Goal: Obtain resource: Download file/media

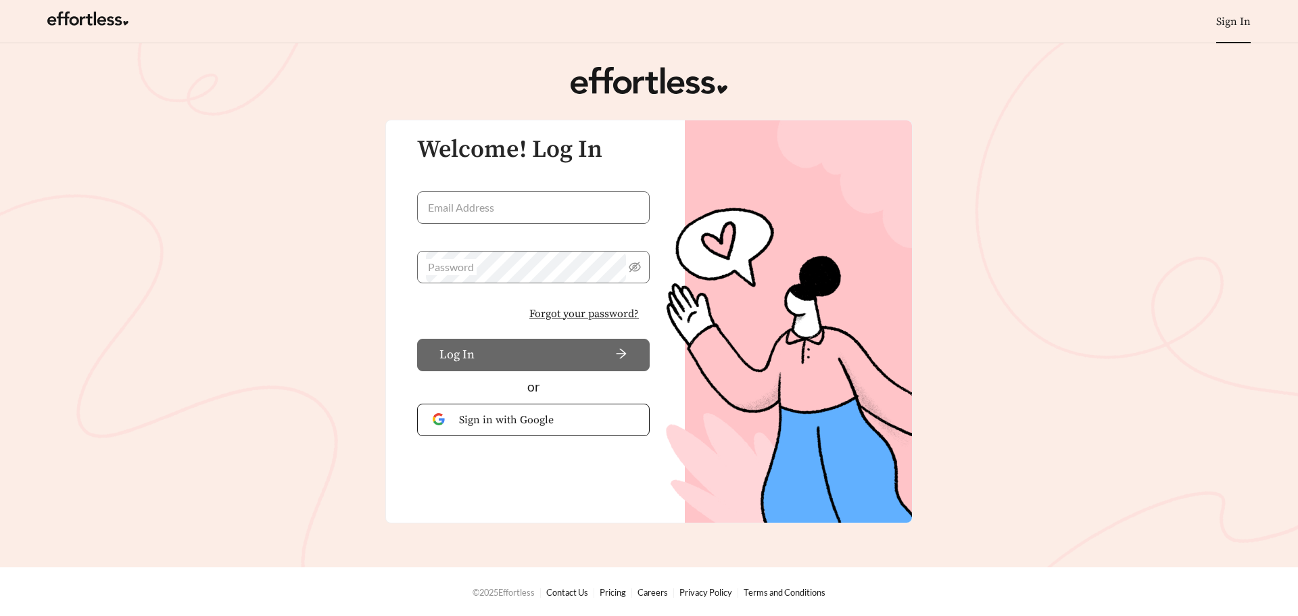
click at [635, 199] on keeper-lock "Open Keeper Popup" at bounding box center [633, 207] width 16 height 16
type input "**********"
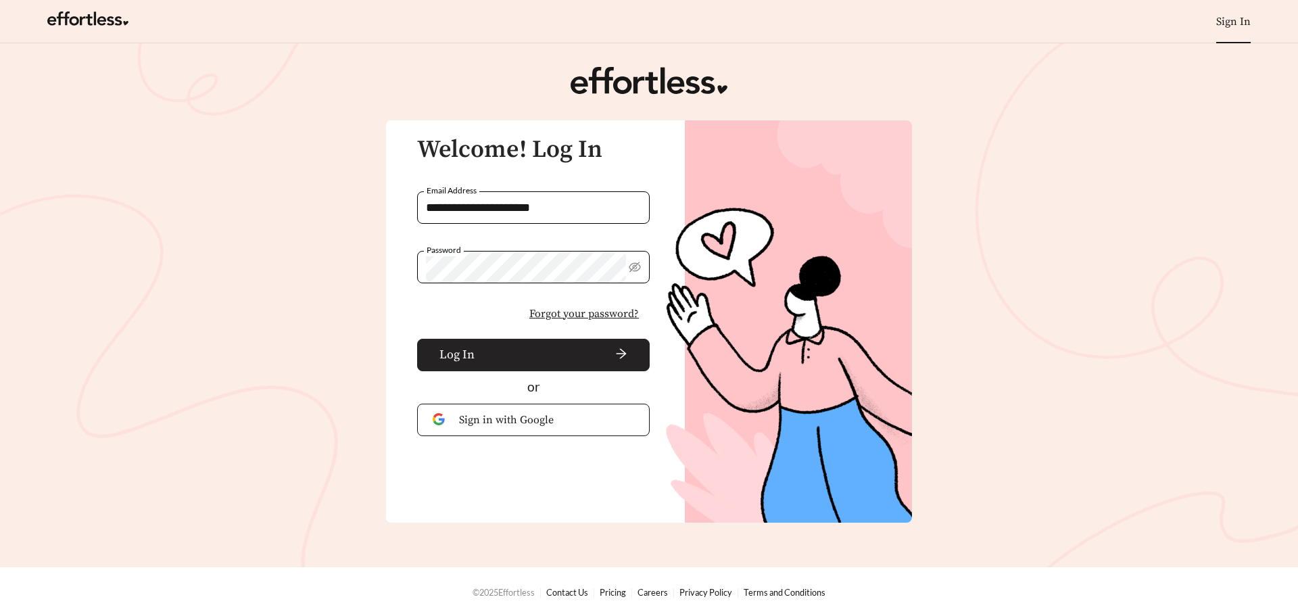
click at [502, 339] on button "Log In" at bounding box center [533, 355] width 233 height 32
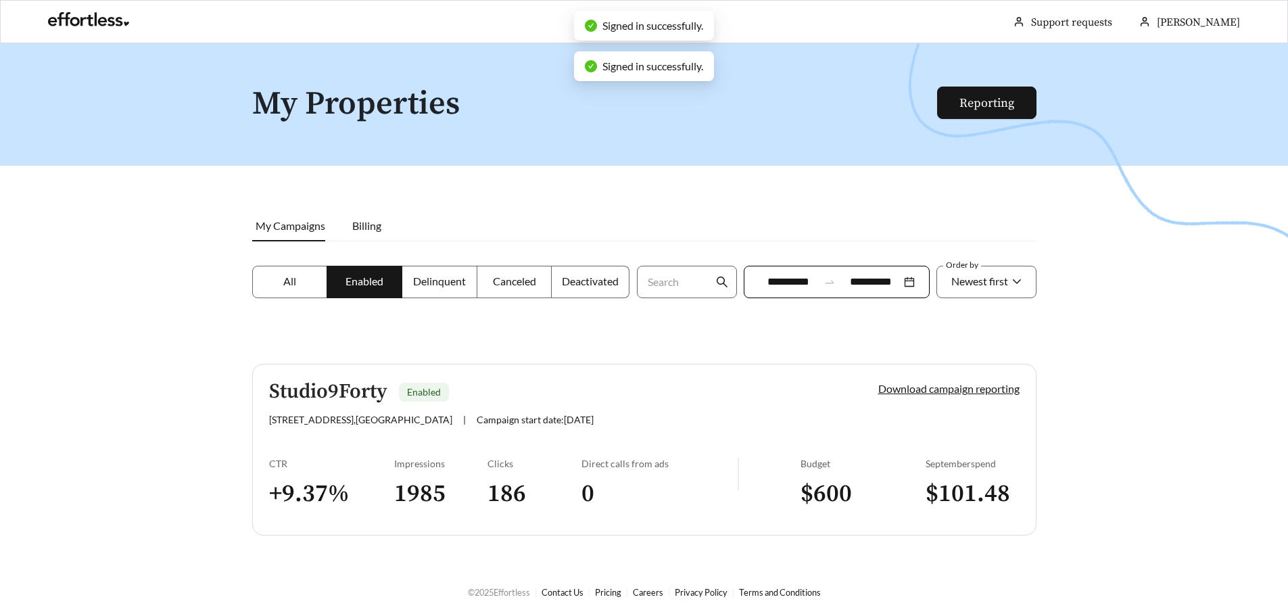
click at [865, 278] on input "**********" at bounding box center [871, 282] width 60 height 16
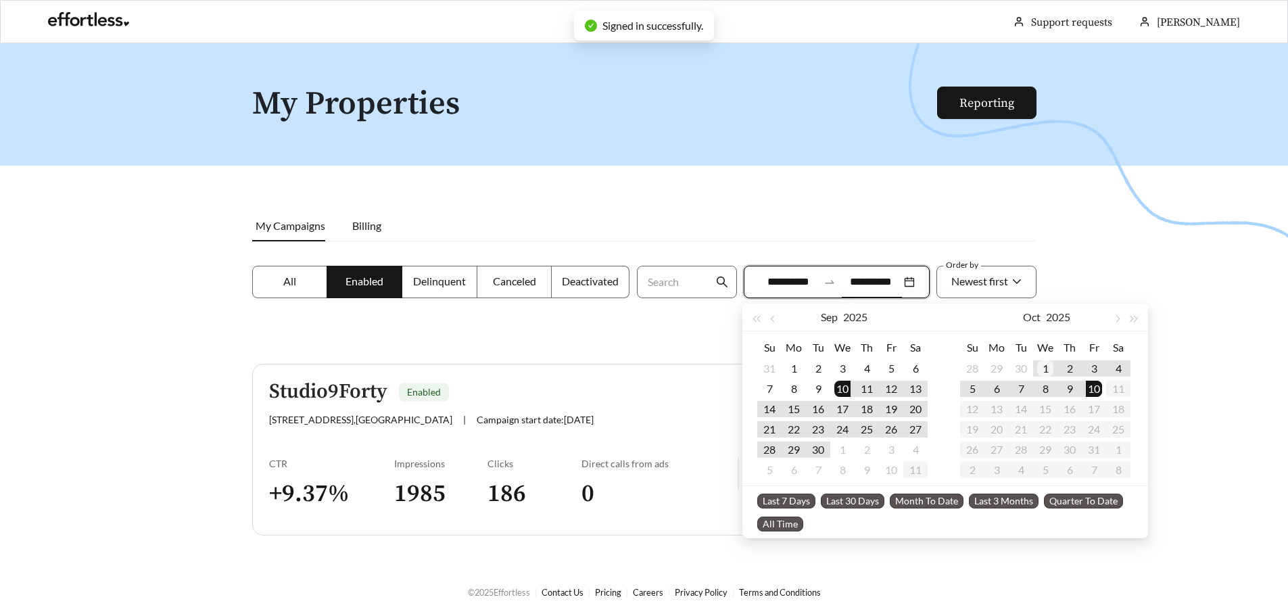
type input "**********"
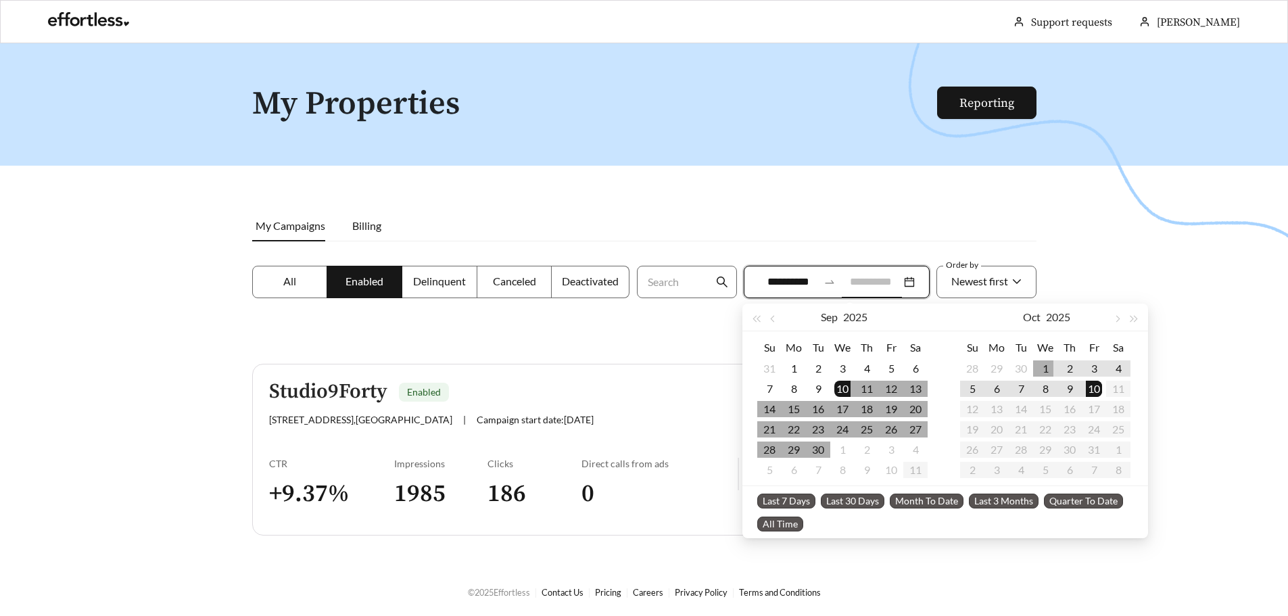
click at [1050, 368] on div "1" at bounding box center [1045, 368] width 16 height 16
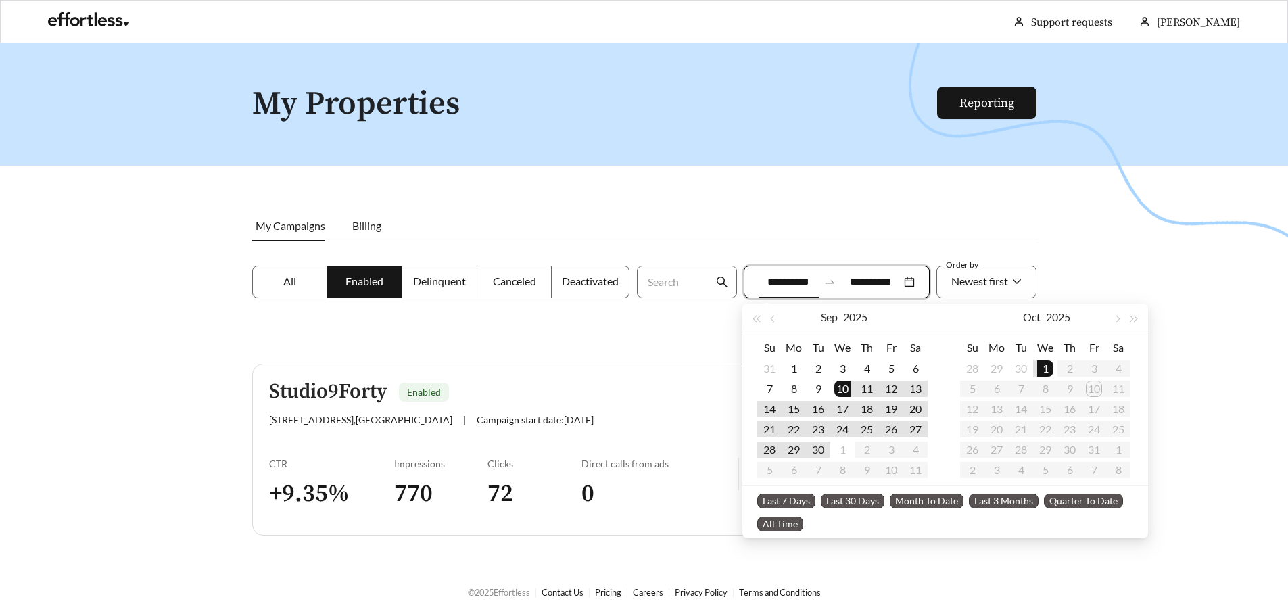
click at [1071, 343] on th "Th" at bounding box center [1069, 348] width 24 height 22
click at [1130, 364] on div "Su Mo Tu We Th Fr Sa 28 29 30 1 2 3 4 5 6 7 8 9 10 11 12 13 14 15 16 17 18 19 2…" at bounding box center [1046, 408] width 203 height 154
click at [1065, 376] on table "Su Mo Tu We Th Fr Sa 28 29 30 1 2 3 4 5 6 7 8 9 10 11 12 13 14 15 16 17 18 19 2…" at bounding box center [1045, 408] width 170 height 143
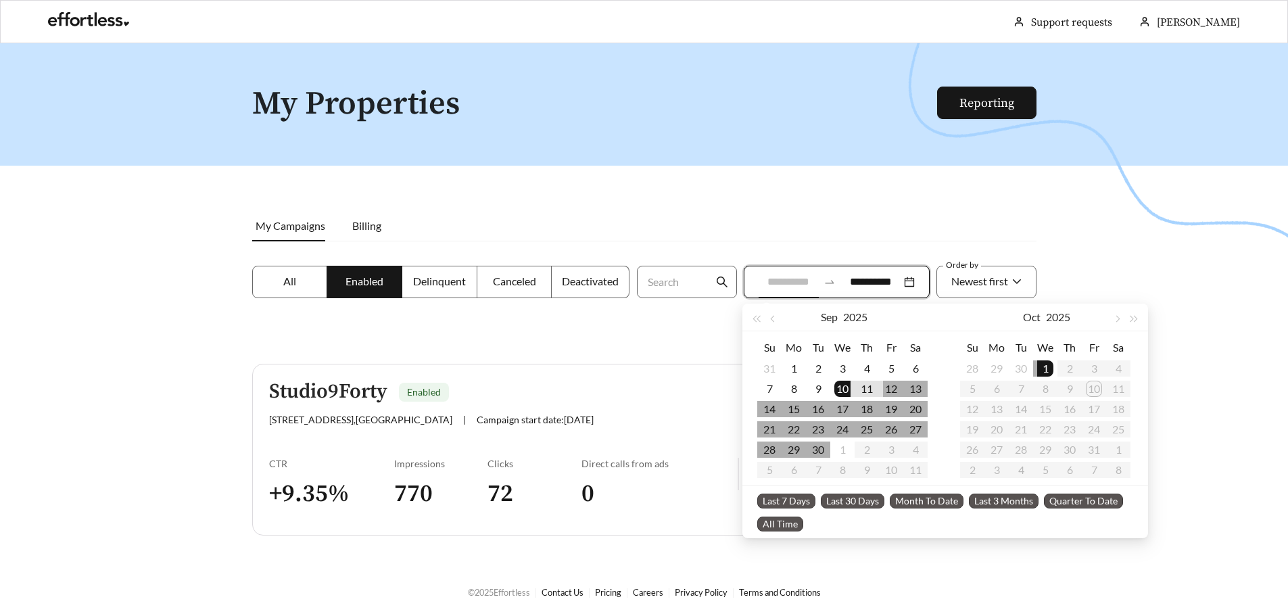
type input "**********"
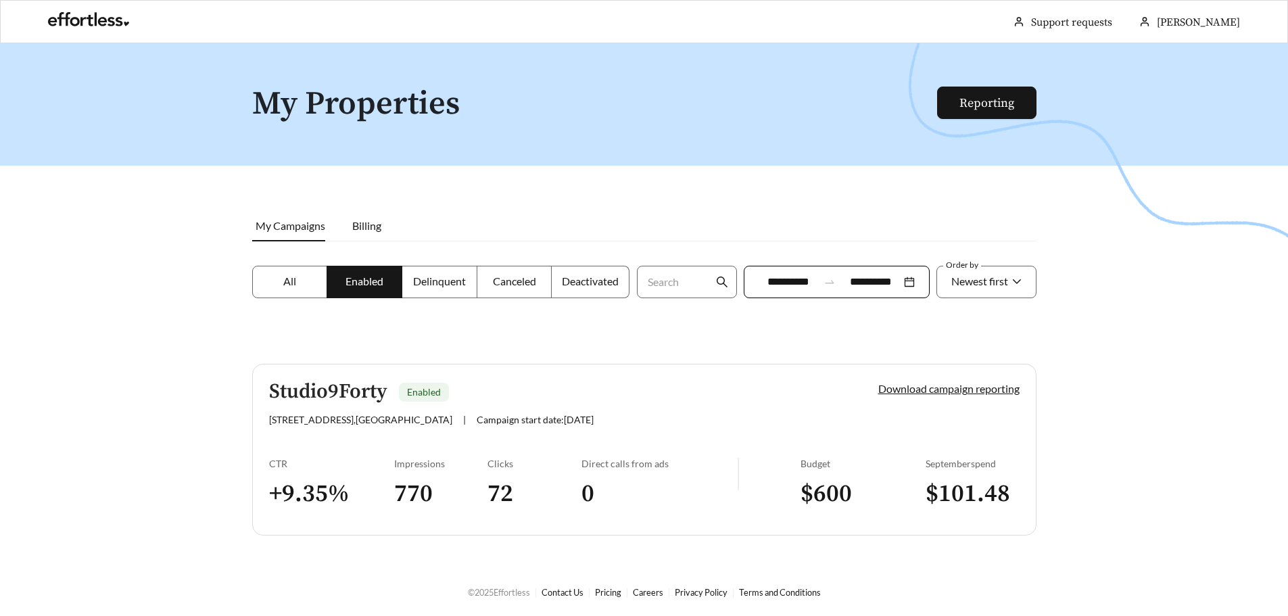
click at [923, 189] on div at bounding box center [644, 351] width 1288 height 616
click at [301, 268] on label "All" at bounding box center [290, 282] width 76 height 32
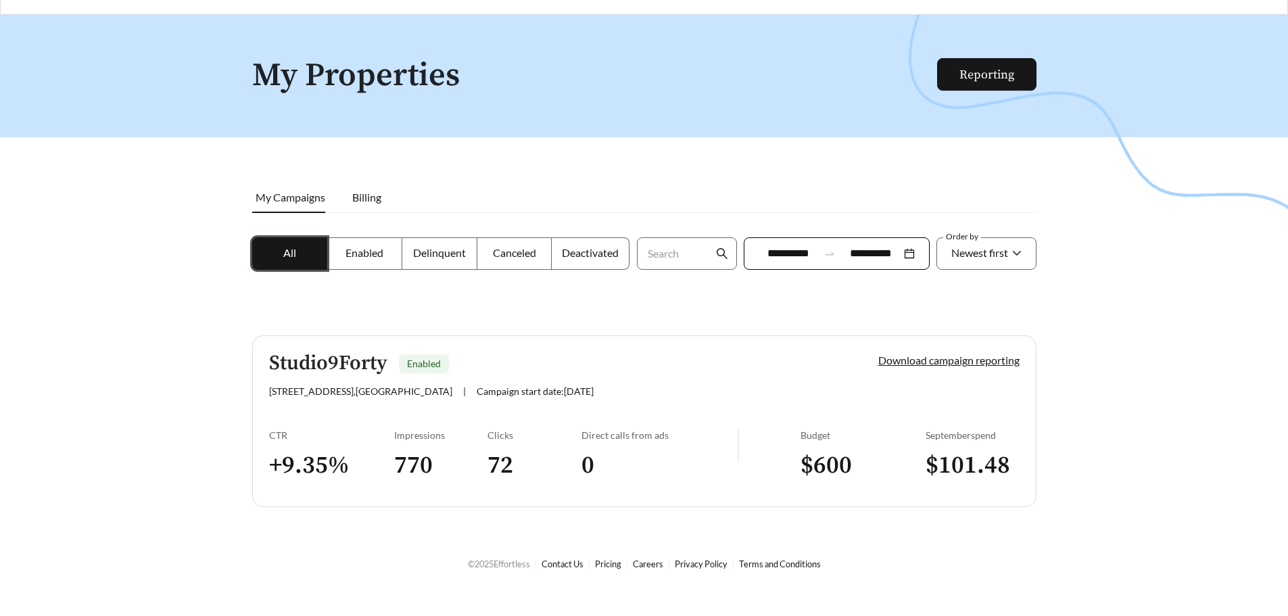
scroll to position [43, 0]
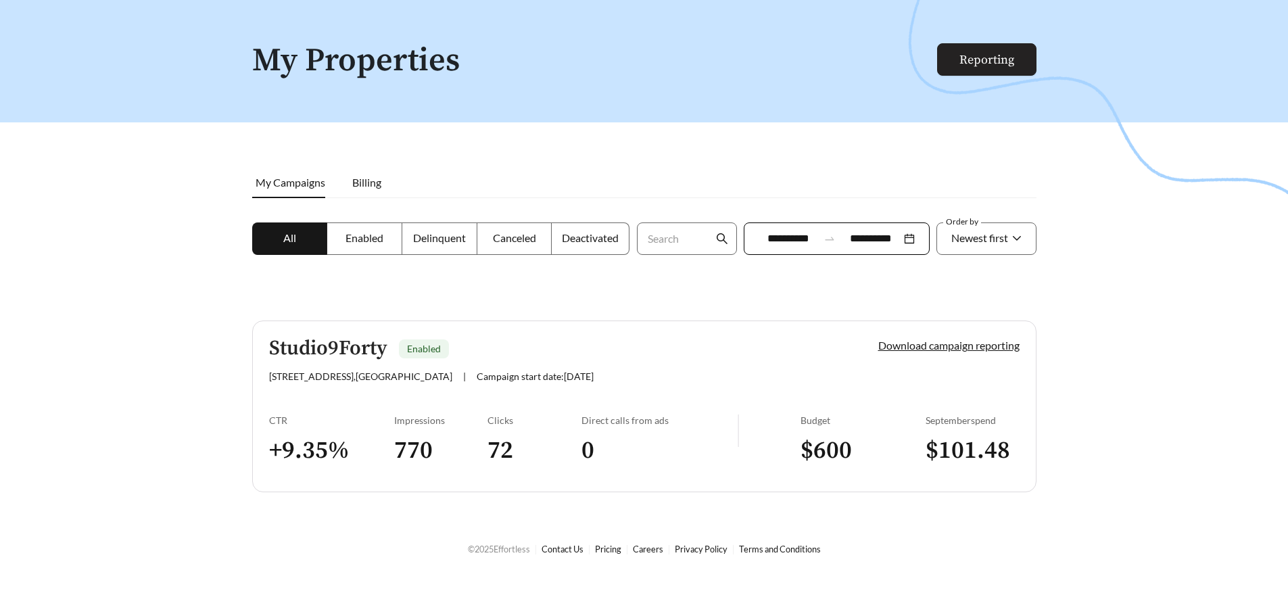
click at [973, 56] on link "Reporting" at bounding box center [986, 60] width 55 height 16
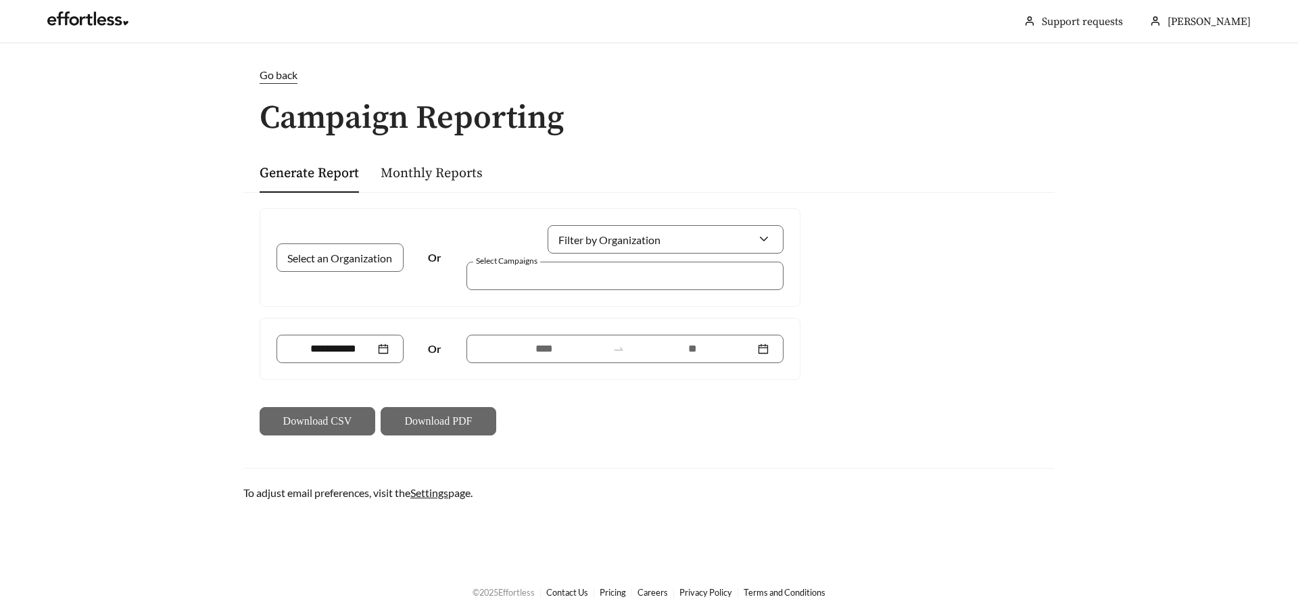
click at [430, 191] on div "Monthly Reports" at bounding box center [432, 173] width 102 height 40
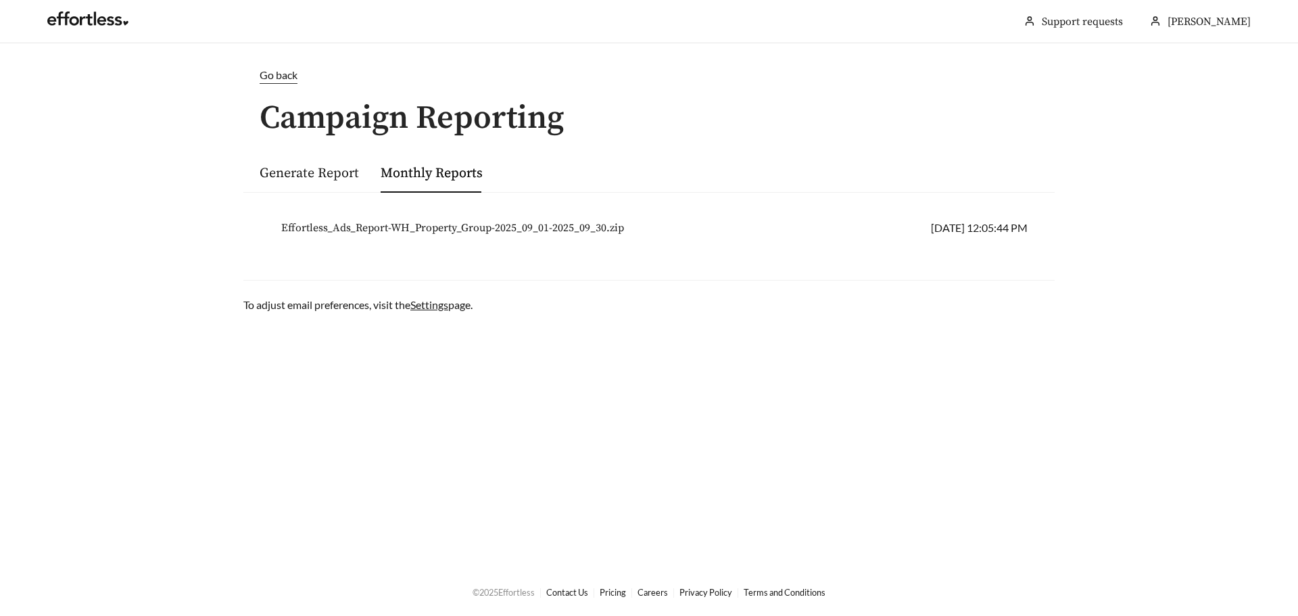
click at [275, 80] on span "Go back" at bounding box center [279, 74] width 38 height 13
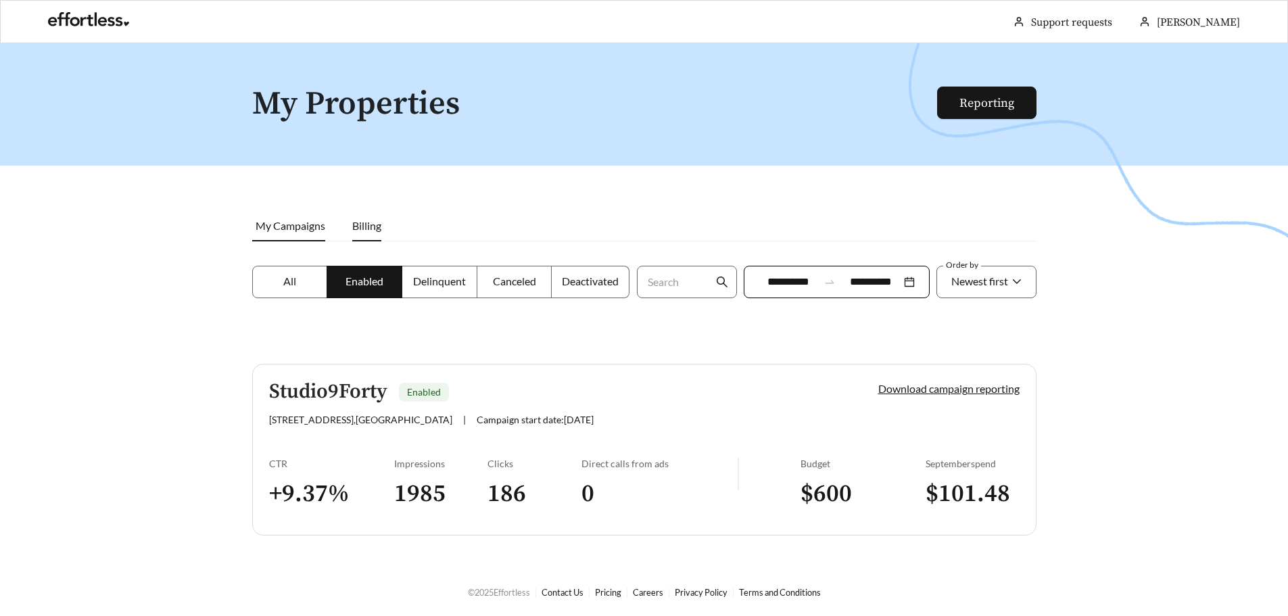
click at [368, 231] on span "Billing" at bounding box center [366, 225] width 29 height 13
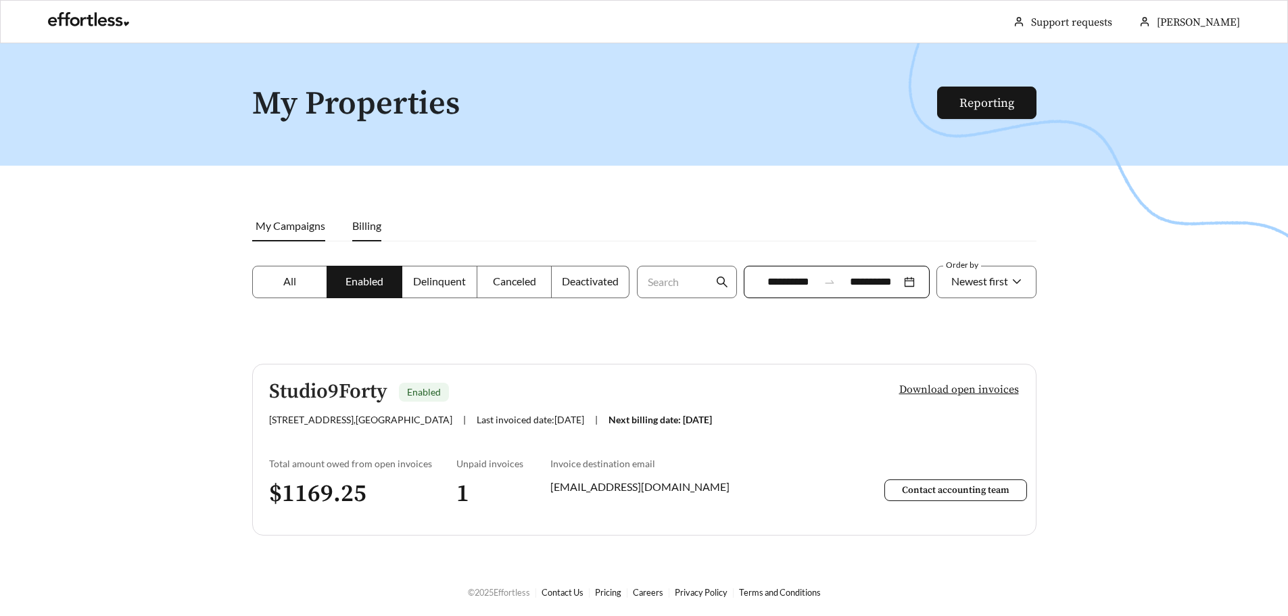
drag, startPoint x: 295, startPoint y: 233, endPoint x: 294, endPoint y: 241, distance: 7.5
click at [295, 235] on li "My Campaigns" at bounding box center [295, 225] width 87 height 31
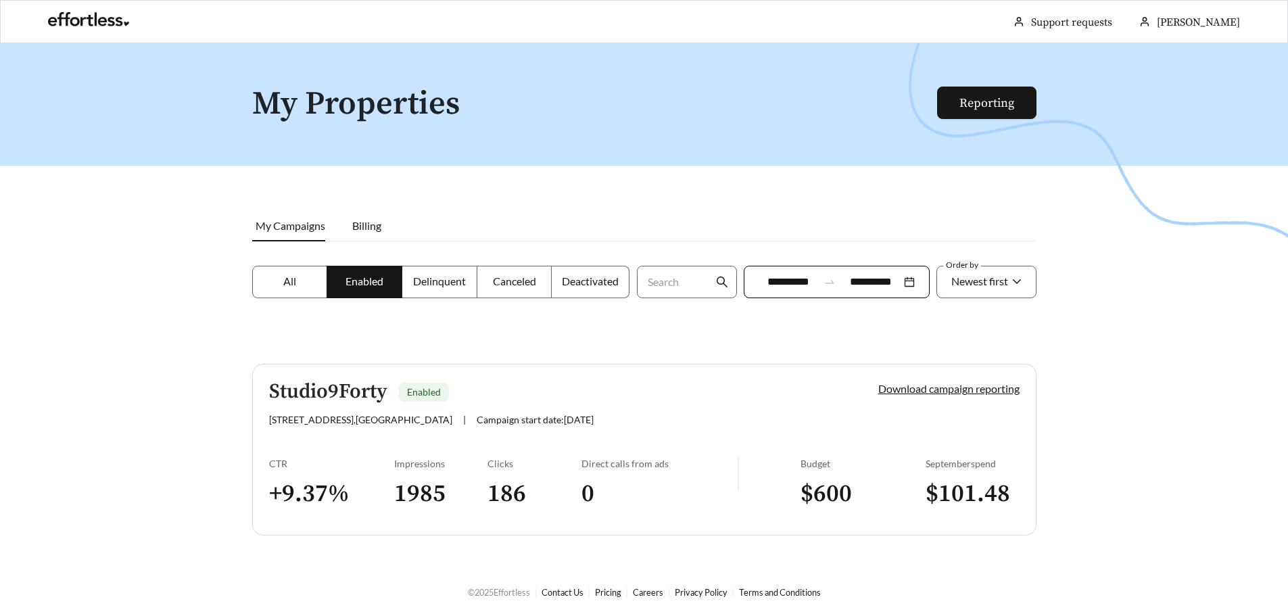
click at [288, 277] on span "All" at bounding box center [289, 280] width 13 height 13
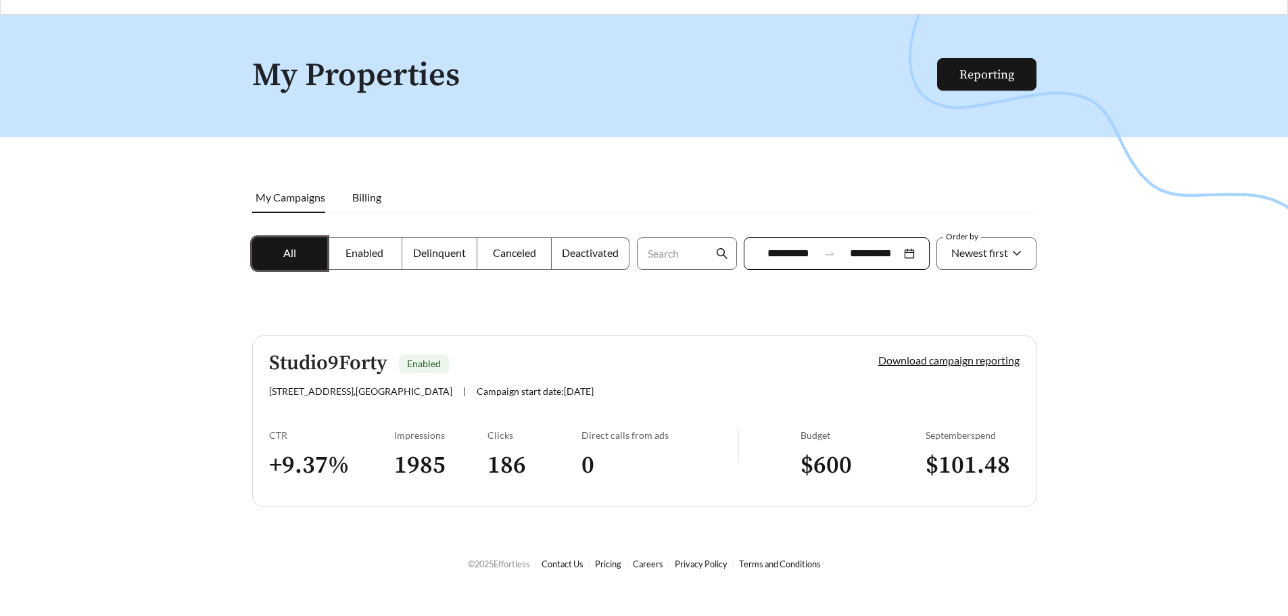
scroll to position [43, 0]
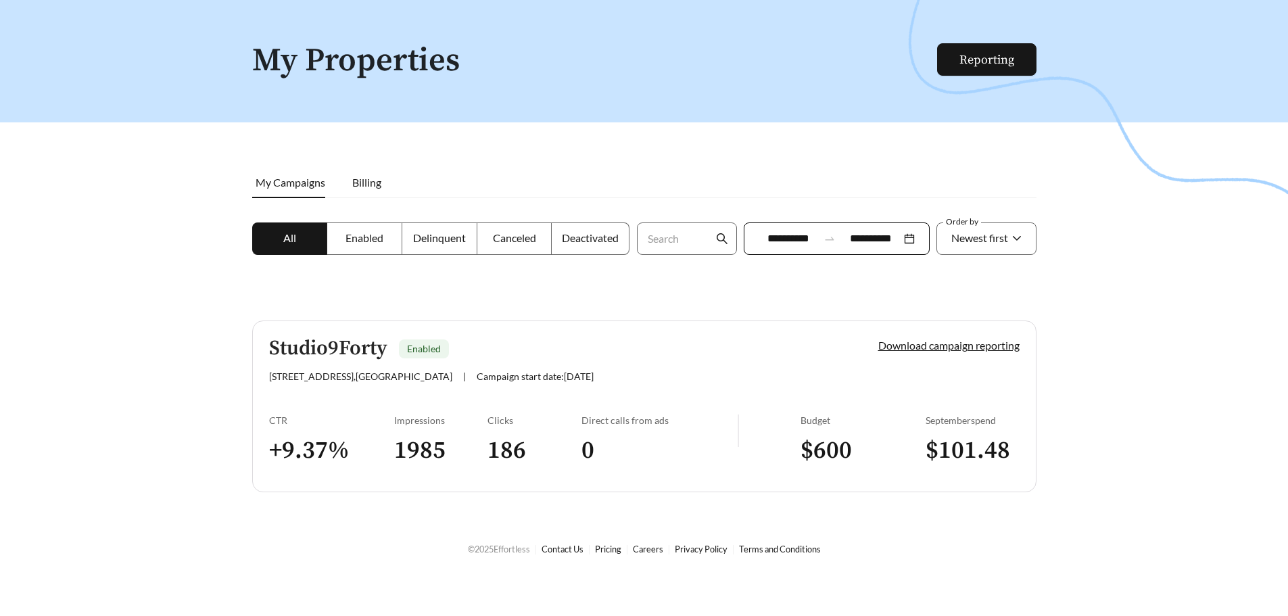
click at [814, 404] on link "Studio9Forty Enabled [STREET_ADDRESS] | Campaign start date: [DATE] Download ca…" at bounding box center [644, 406] width 784 height 172
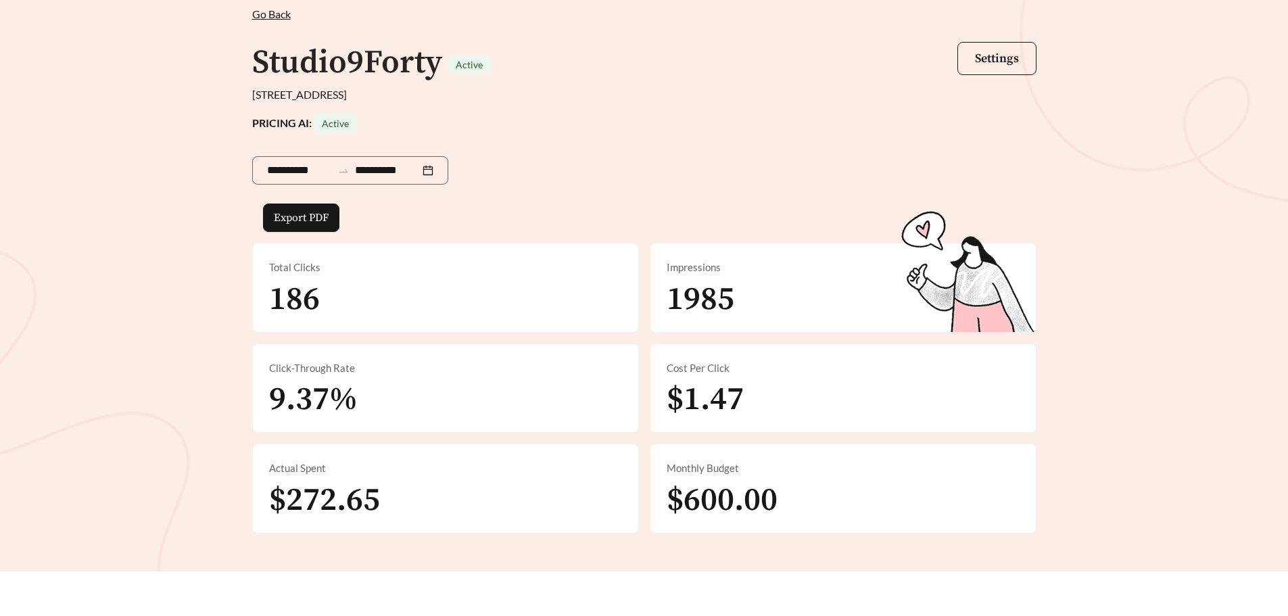
scroll to position [113, 0]
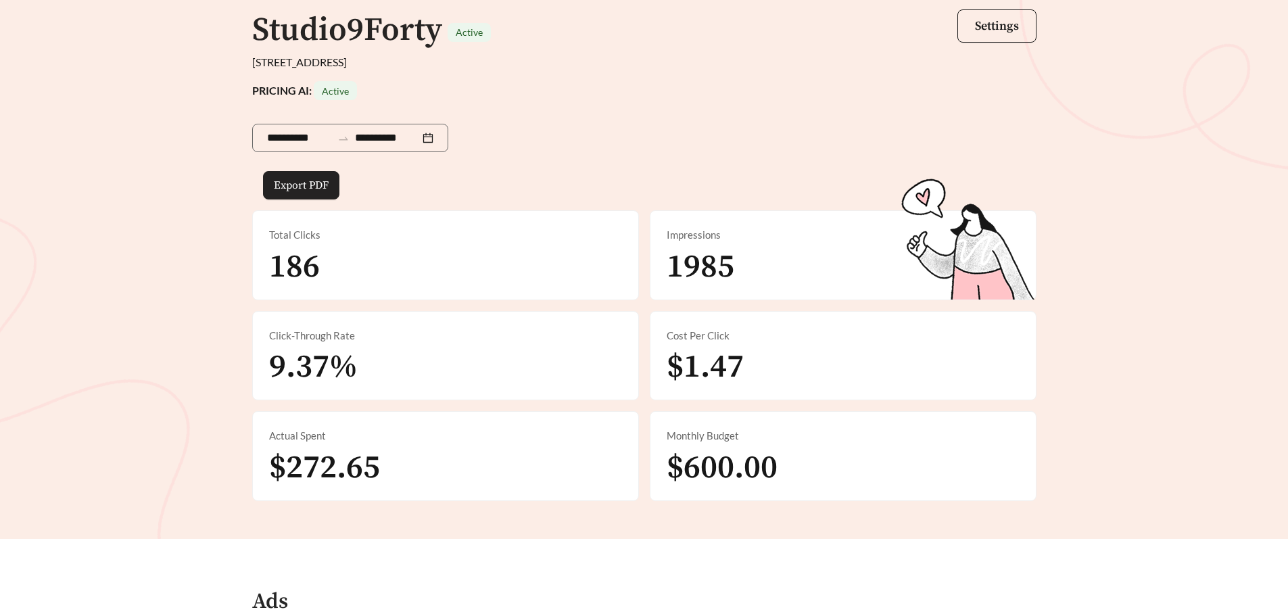
click at [274, 180] on span "Export PDF" at bounding box center [301, 185] width 55 height 16
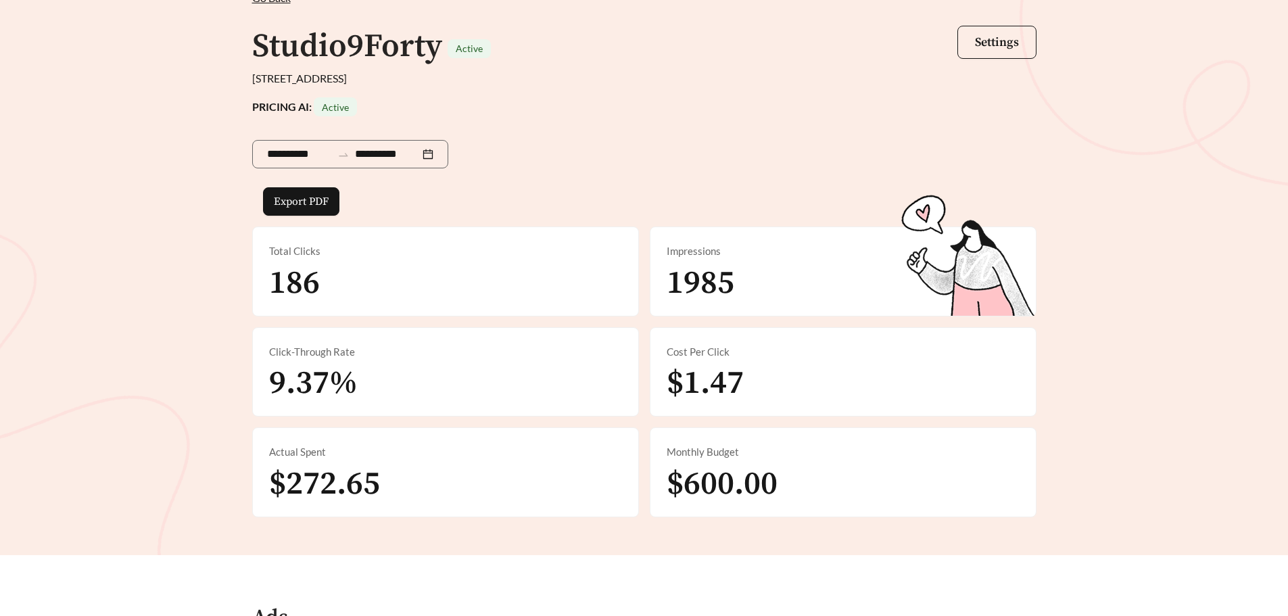
scroll to position [80, 0]
